Goal: Find specific page/section: Find specific page/section

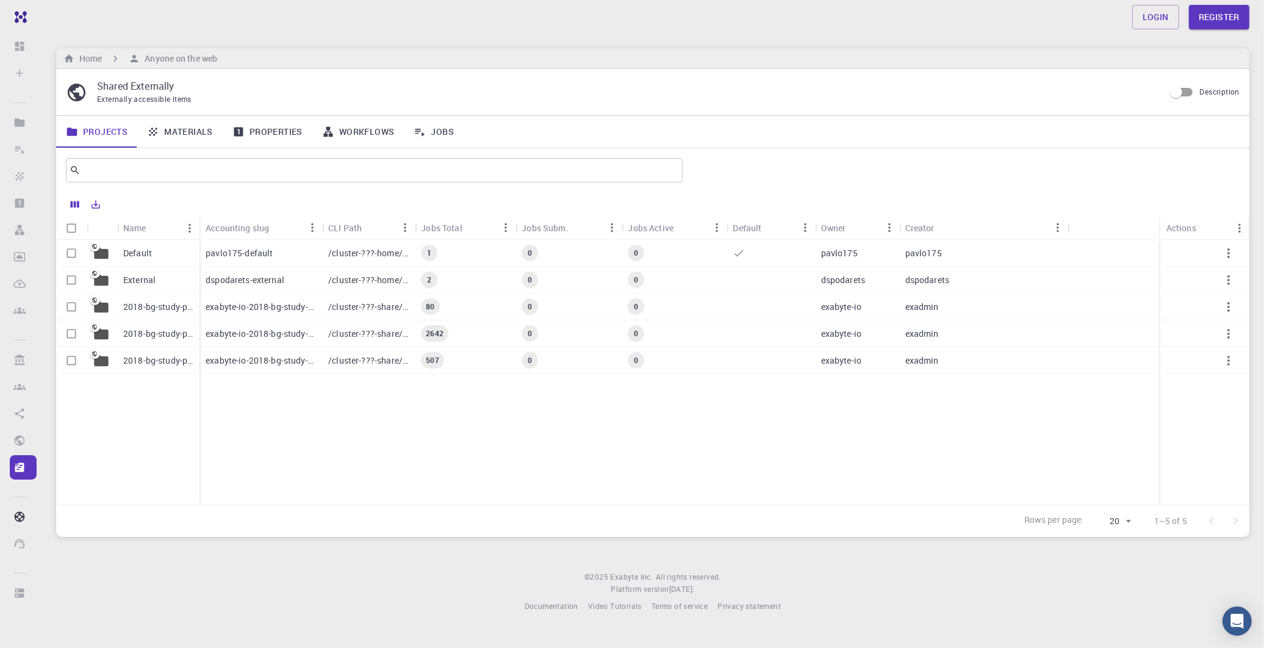
click at [160, 326] on div "2018-bg-study-phase-III" at bounding box center [158, 333] width 82 height 27
